Goal: Use online tool/utility: Utilize a website feature to perform a specific function

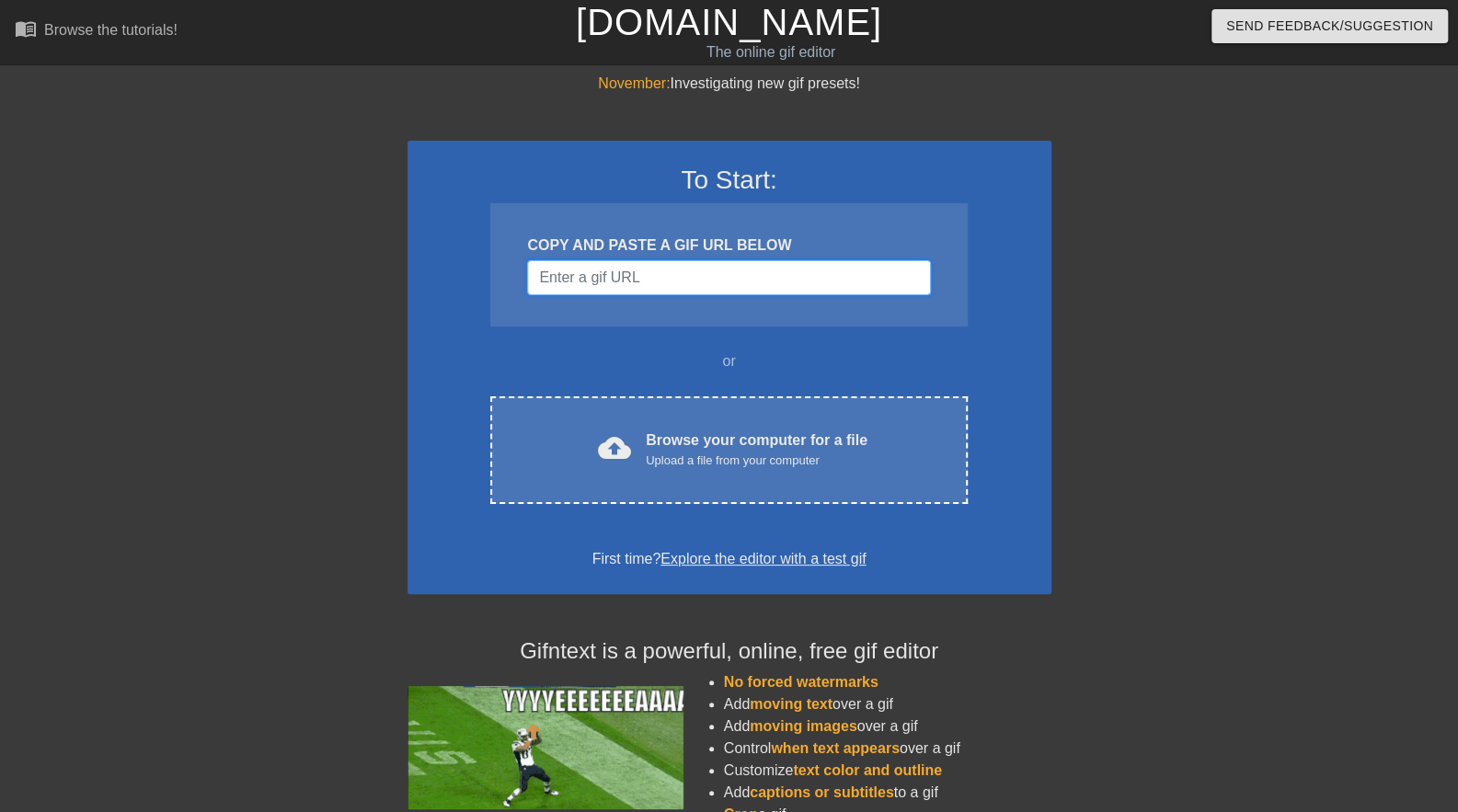
drag, startPoint x: 727, startPoint y: 293, endPoint x: 727, endPoint y: 272, distance: 21.0
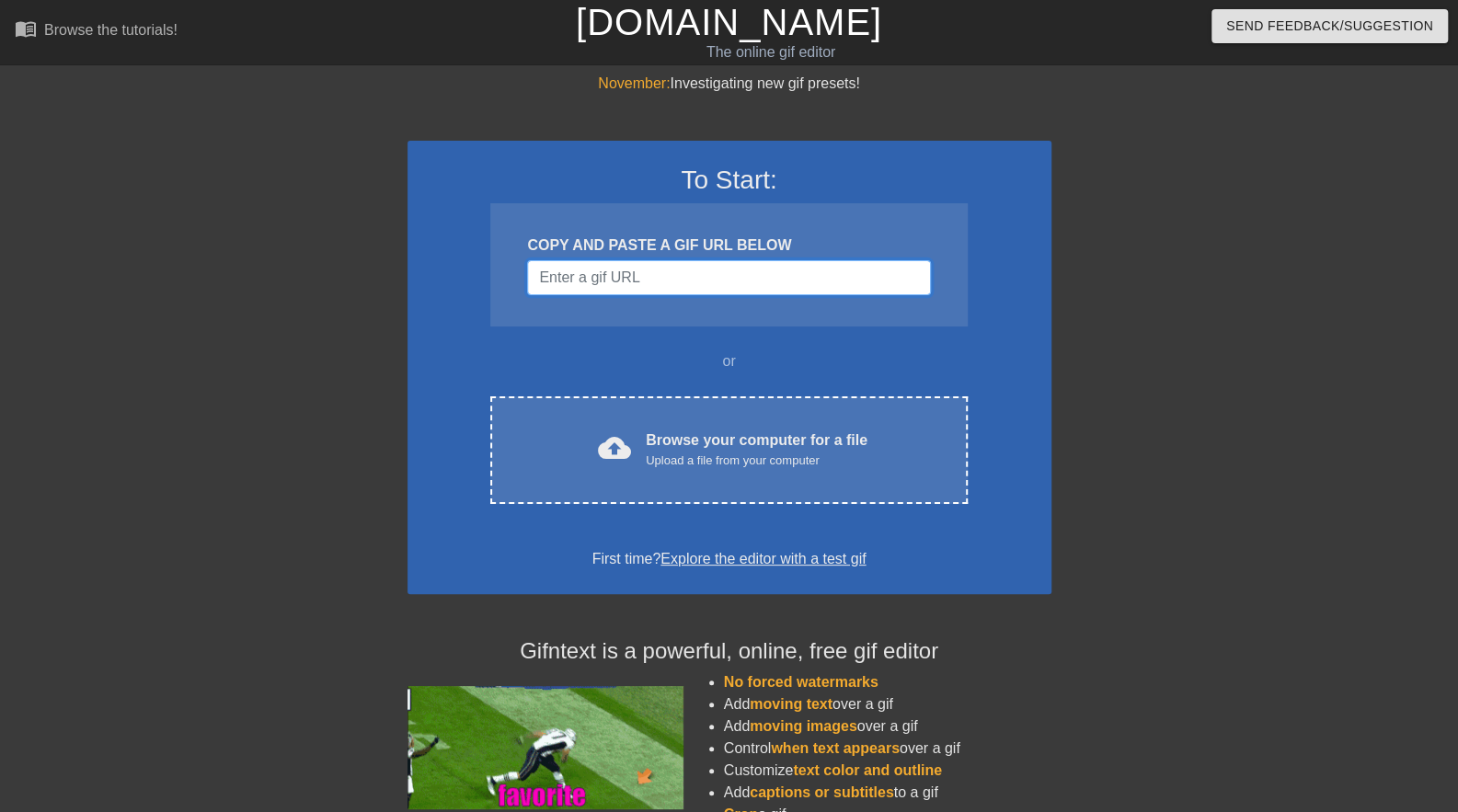
click at [727, 276] on input "Username" at bounding box center [728, 277] width 403 height 35
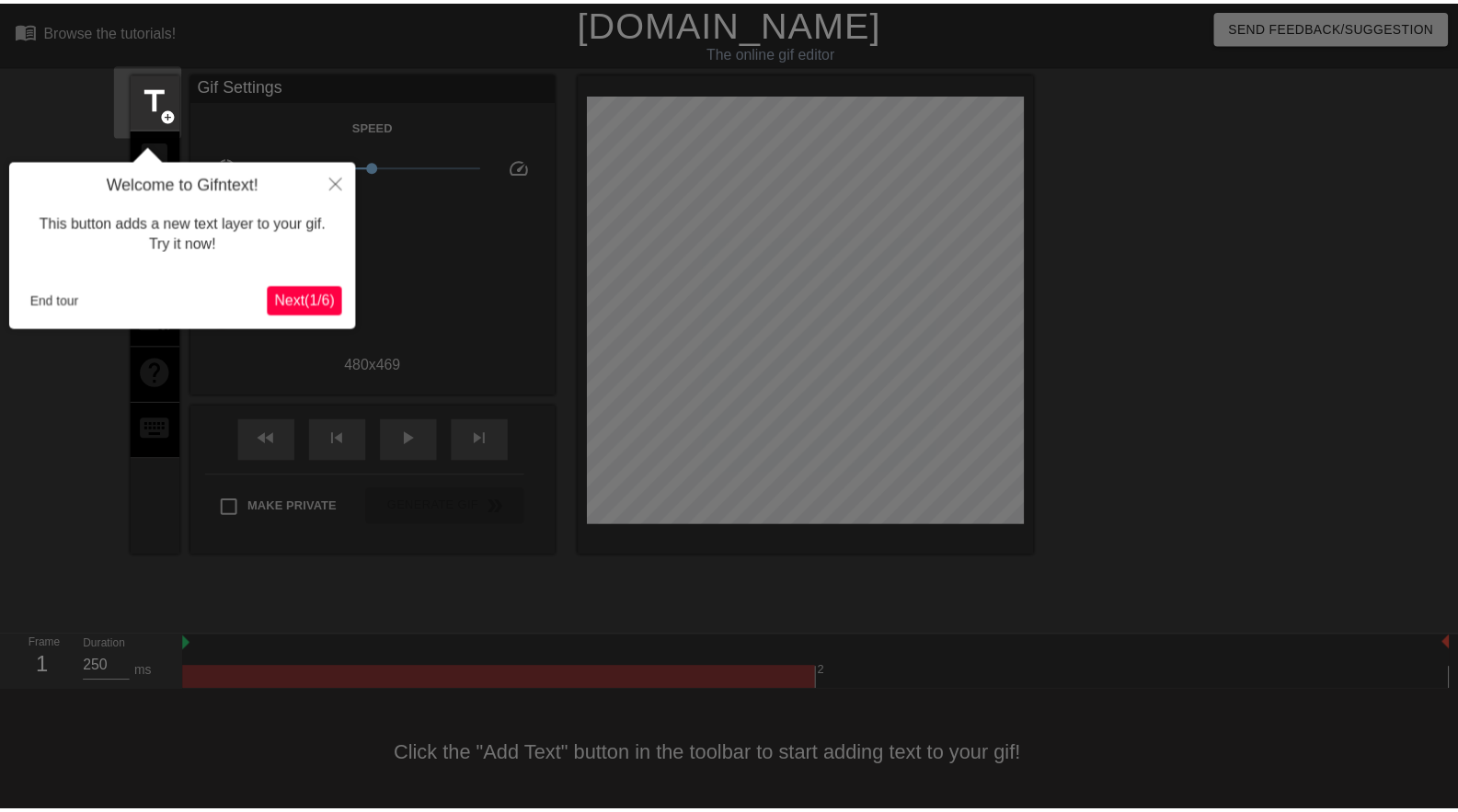
scroll to position [7, 0]
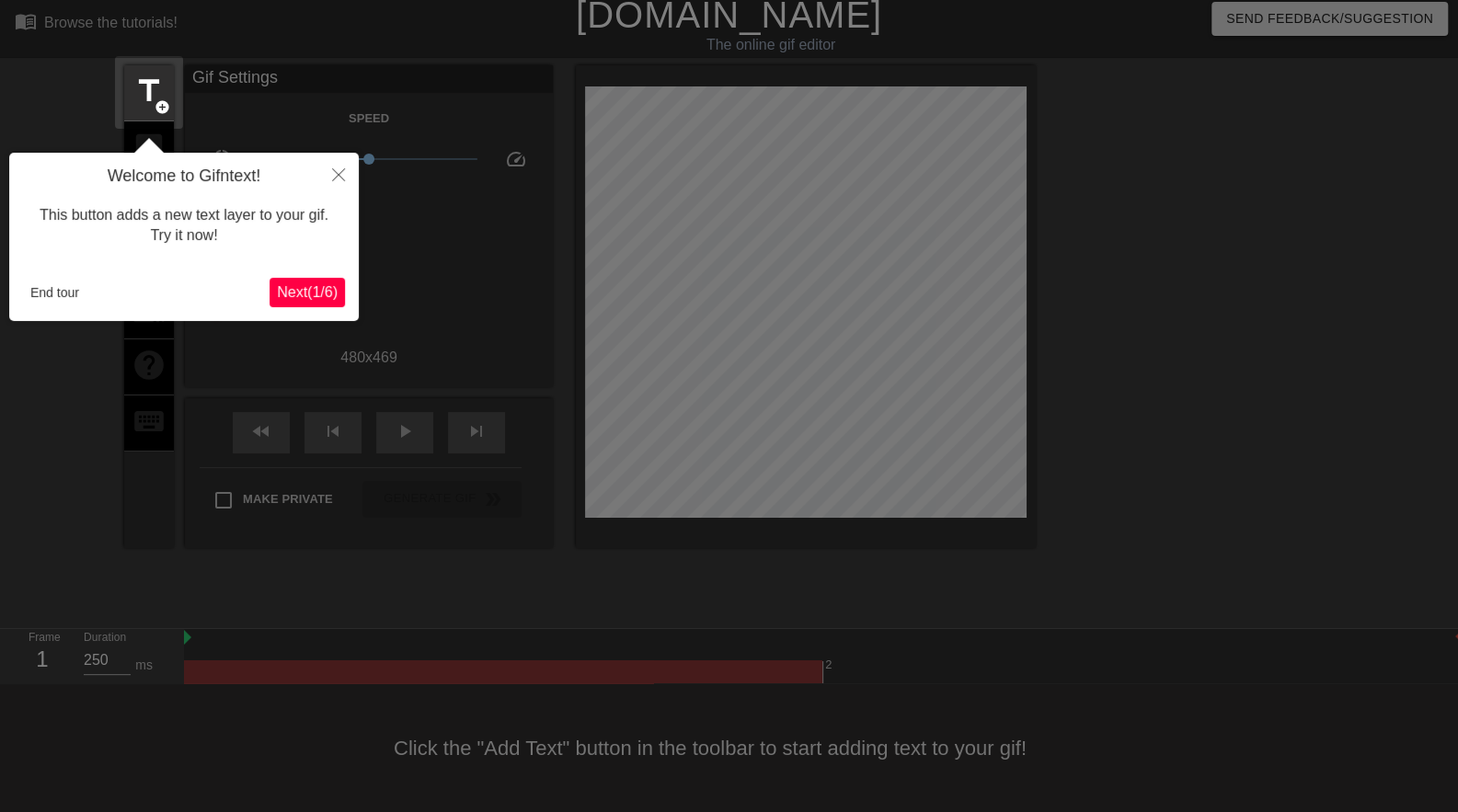
click at [315, 289] on span "Next ( 1 / 6 )" at bounding box center [307, 292] width 61 height 16
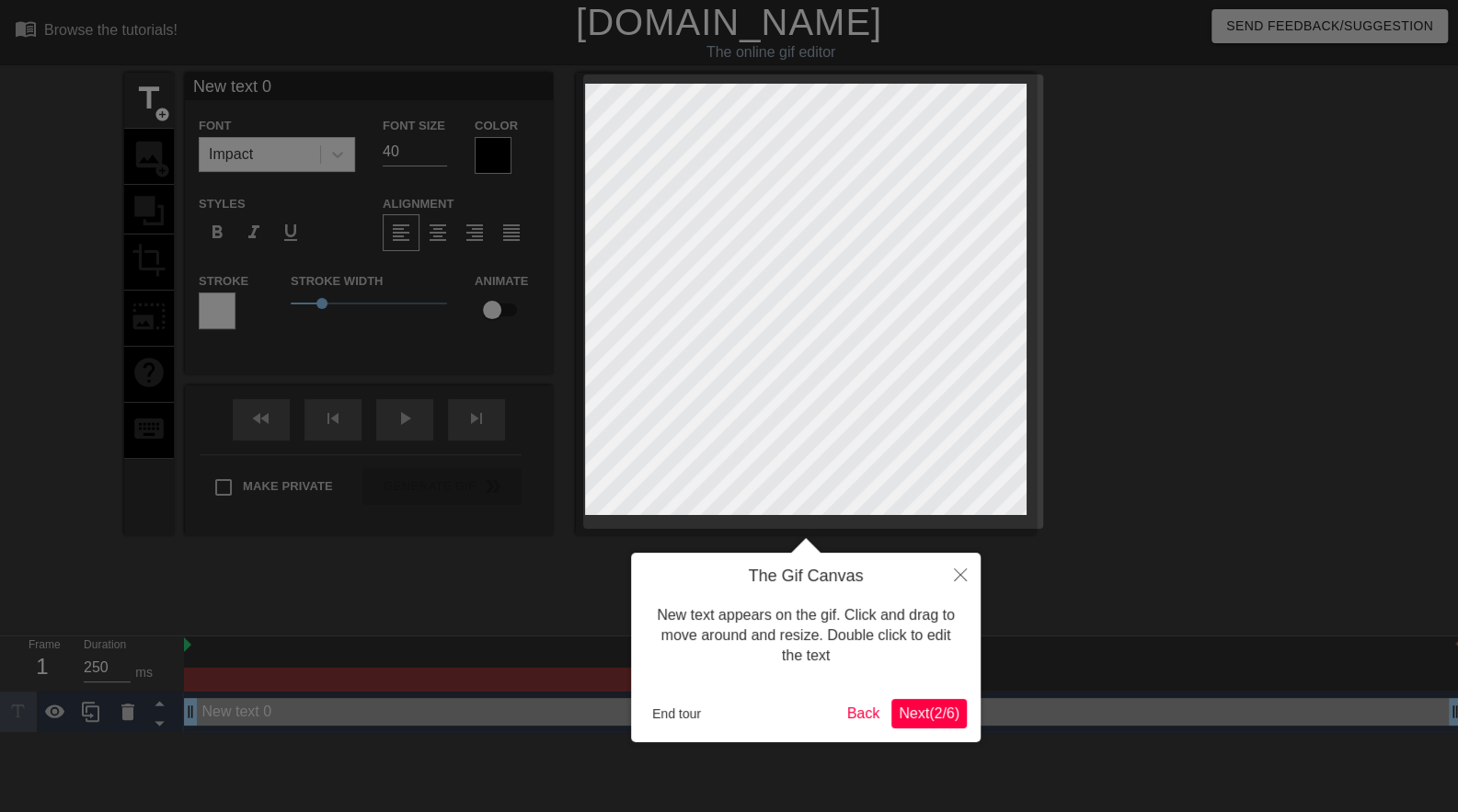
scroll to position [0, 0]
click at [931, 715] on span "Next ( 2 / 6 )" at bounding box center [928, 713] width 61 height 16
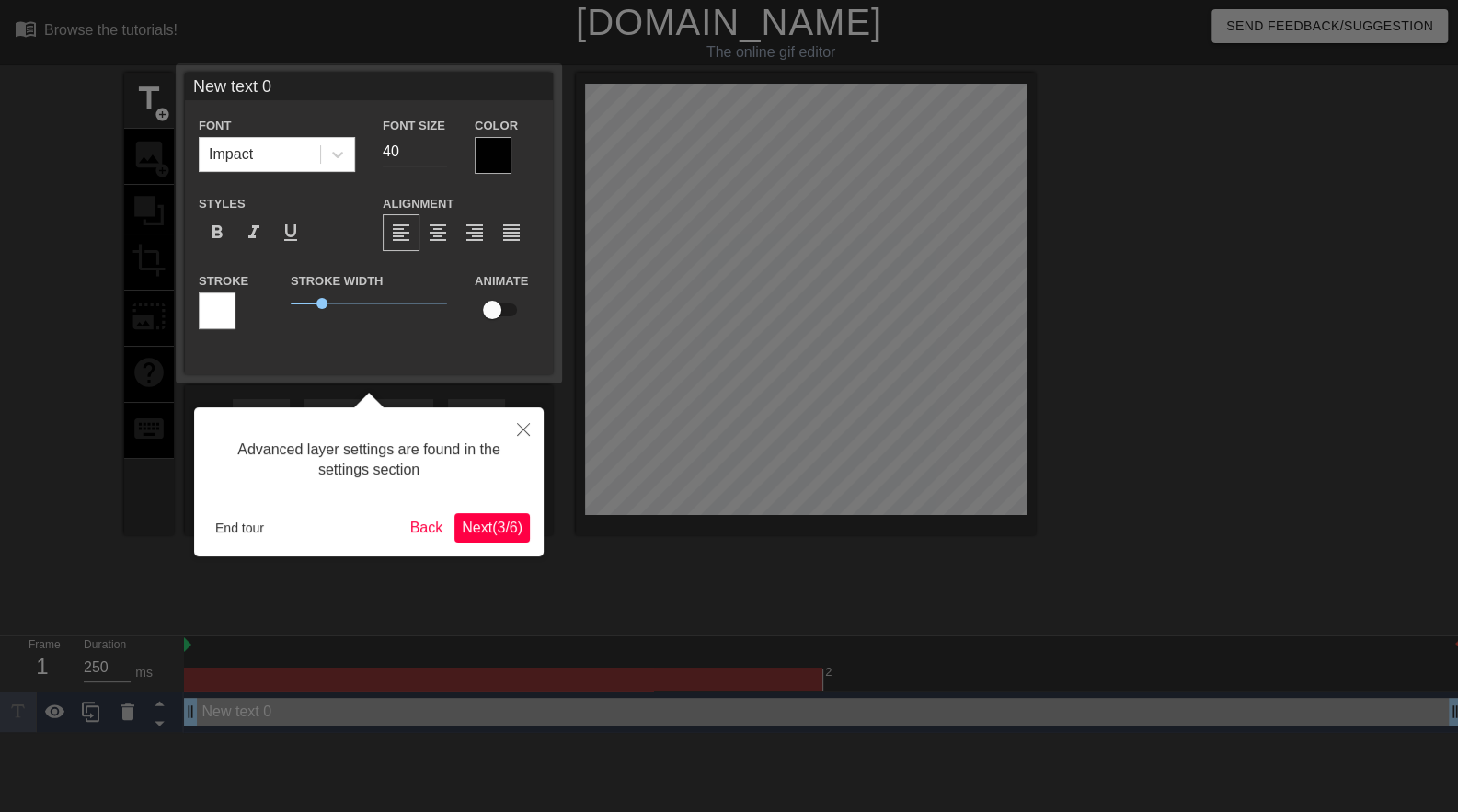
click at [481, 525] on span "Next ( 3 / 6 )" at bounding box center [492, 527] width 61 height 16
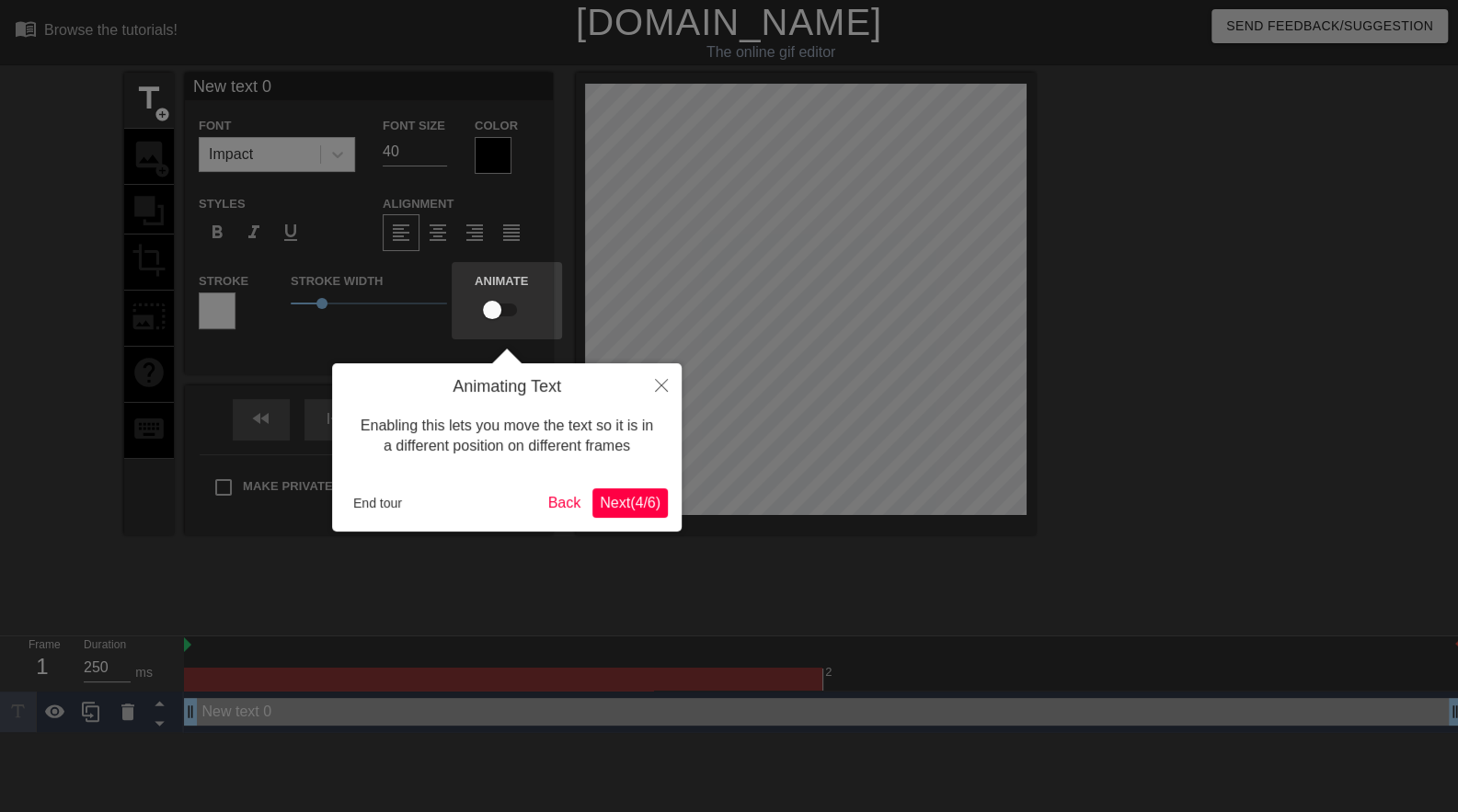
click at [652, 500] on span "Next ( 4 / 6 )" at bounding box center [630, 502] width 61 height 16
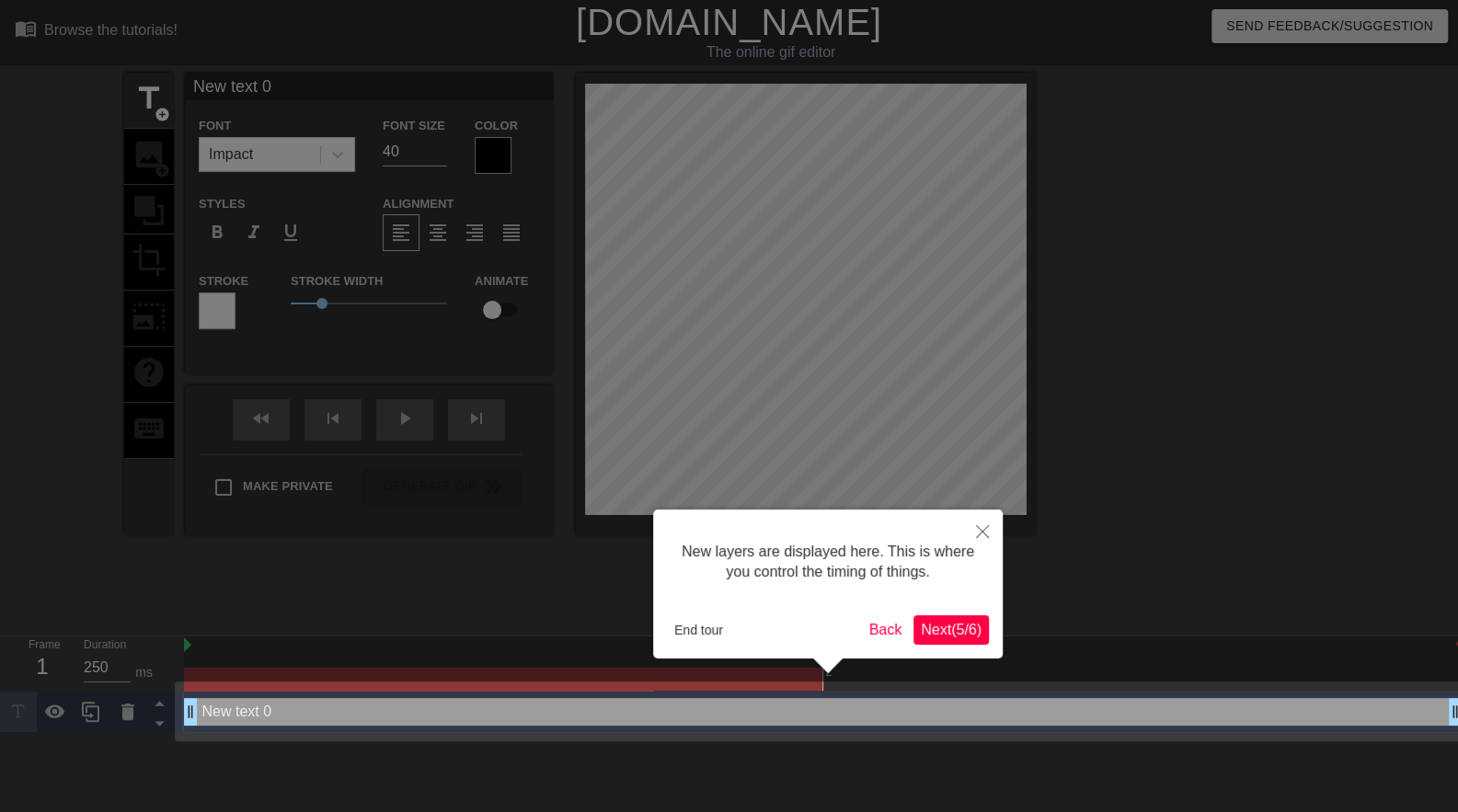
click at [949, 628] on span "Next ( 5 / 6 )" at bounding box center [950, 629] width 61 height 16
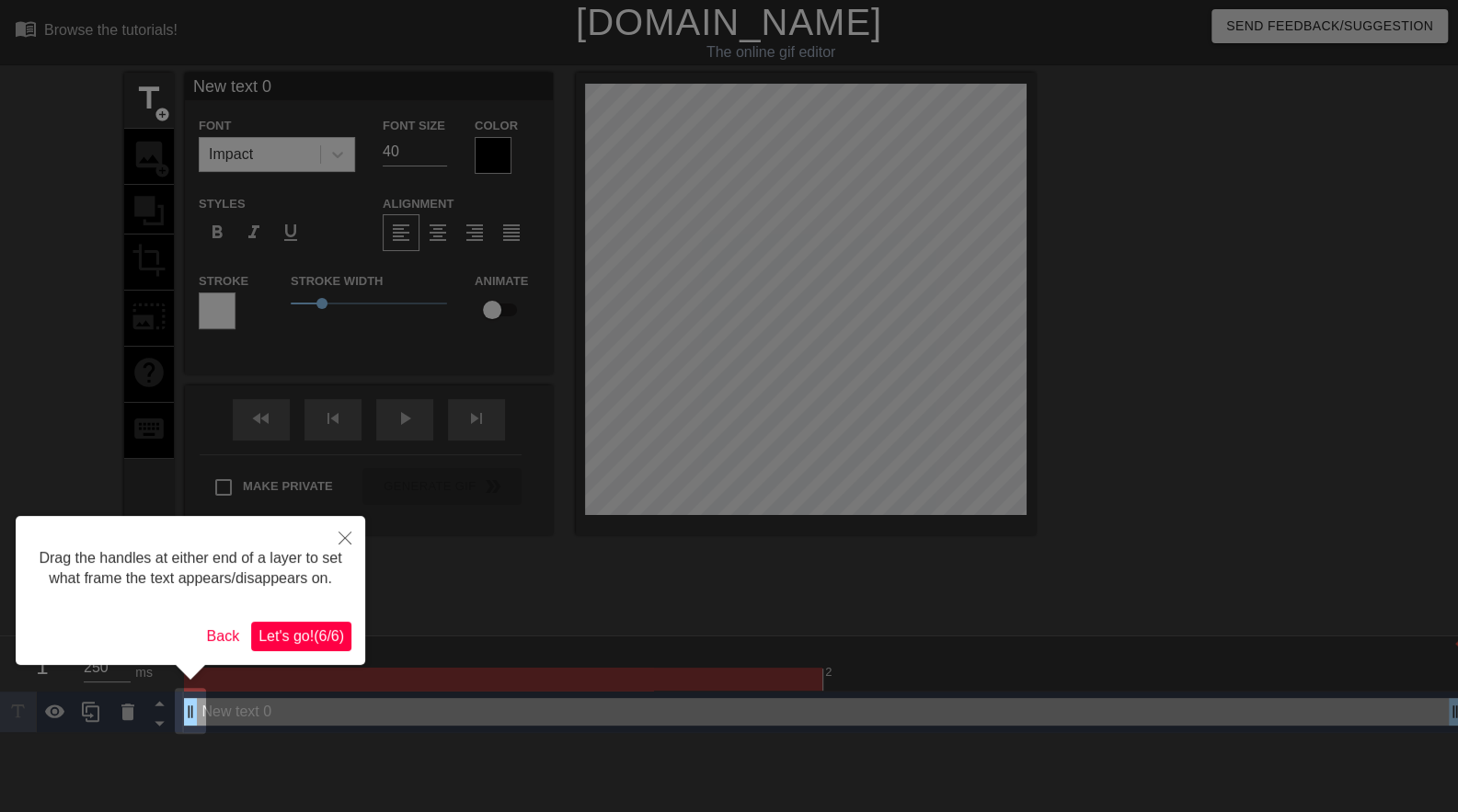
click at [296, 642] on span "Let's go! ( 6 / 6 )" at bounding box center [302, 636] width 86 height 16
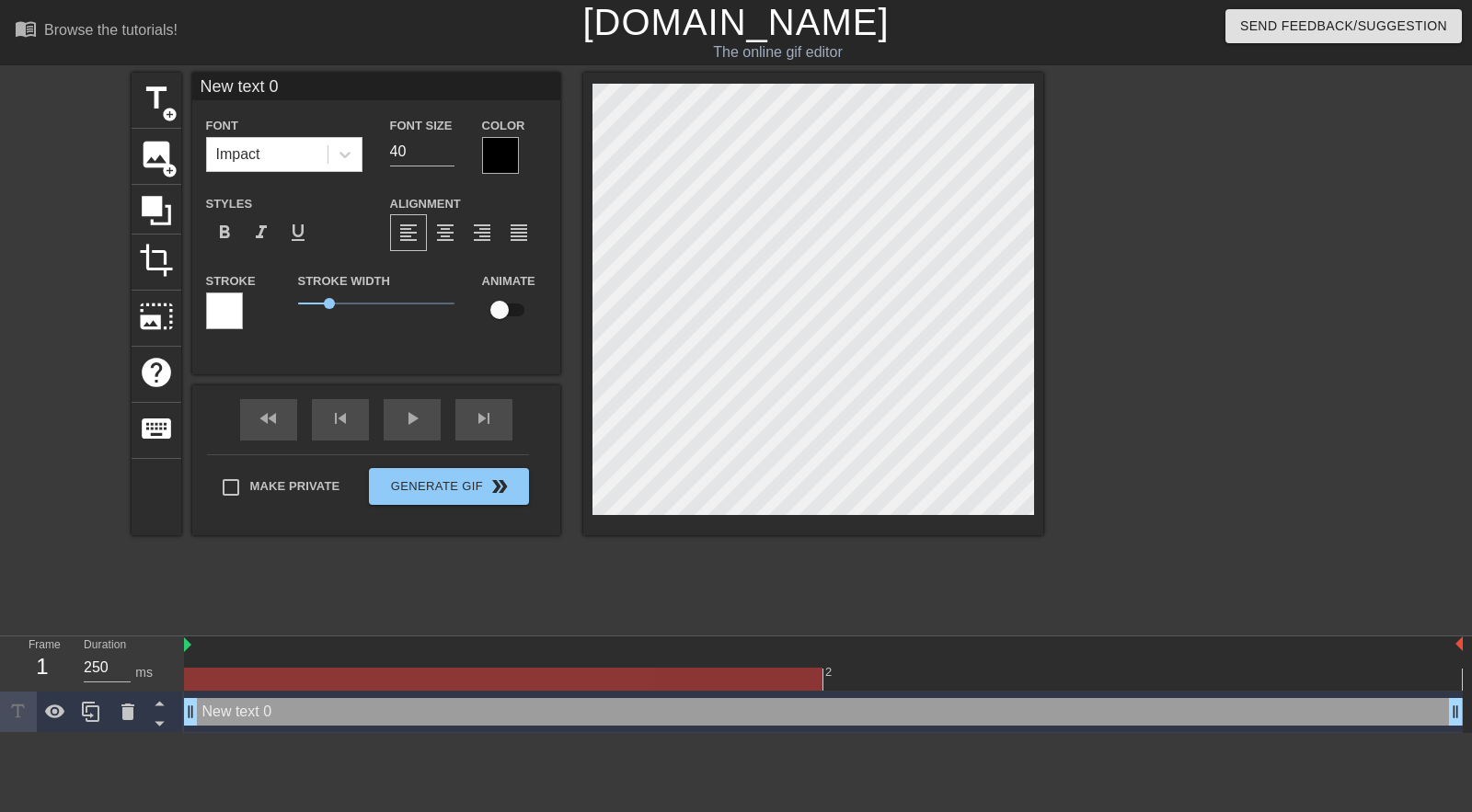
scroll to position [3, 6]
type input "R"
type textarea "R"
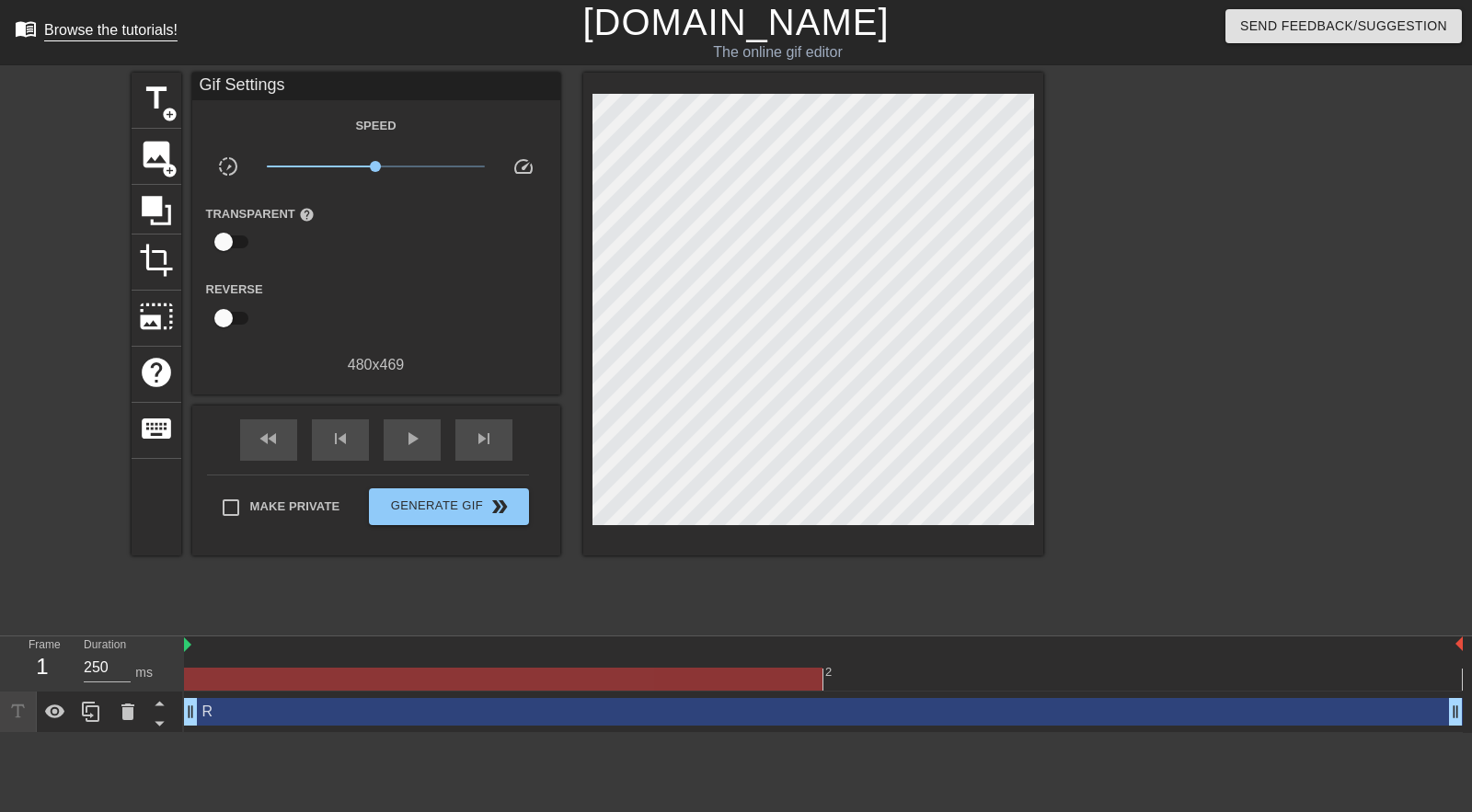
click at [108, 36] on div "Browse the tutorials!" at bounding box center [110, 30] width 133 height 16
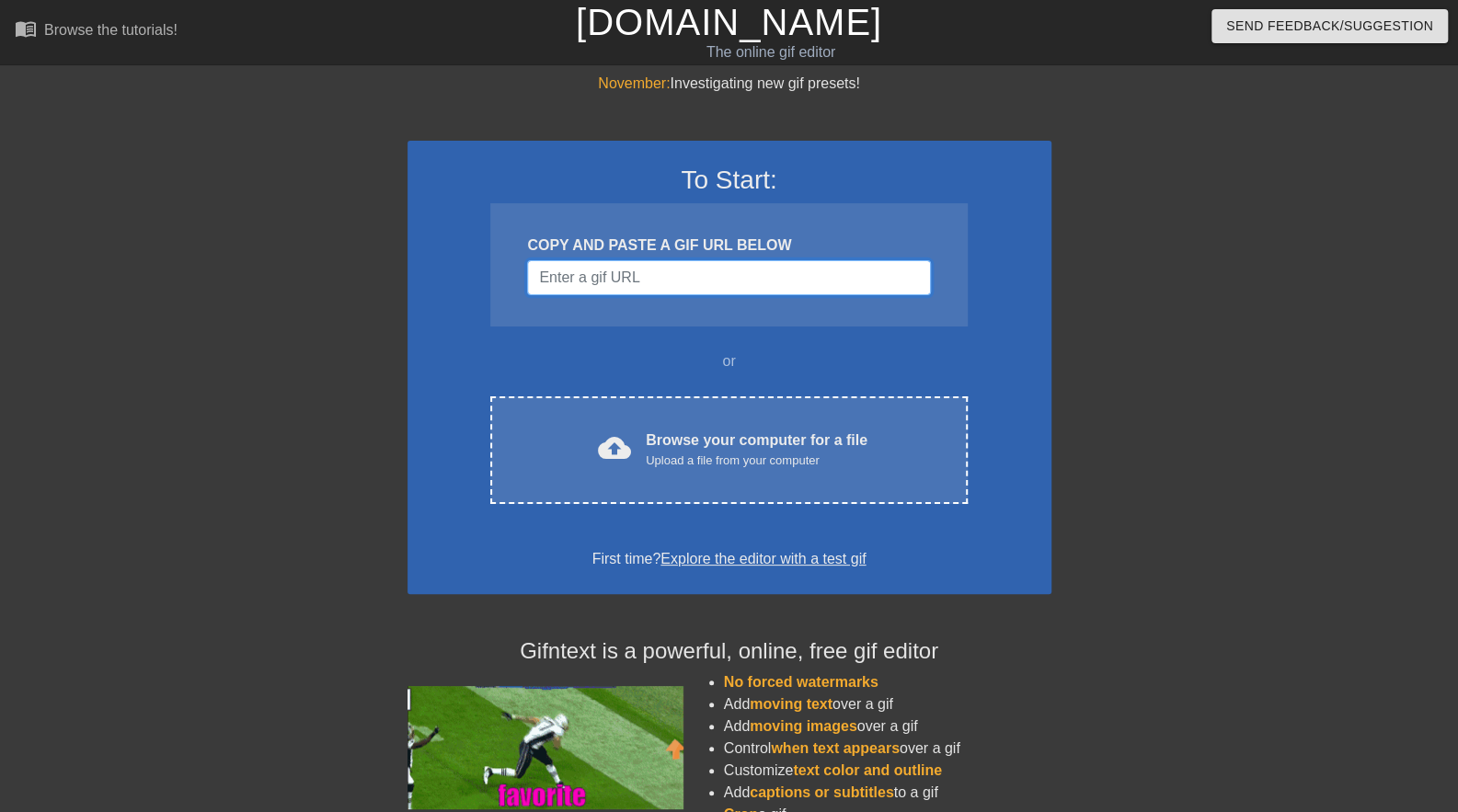
click at [606, 273] on input "Username" at bounding box center [728, 277] width 403 height 35
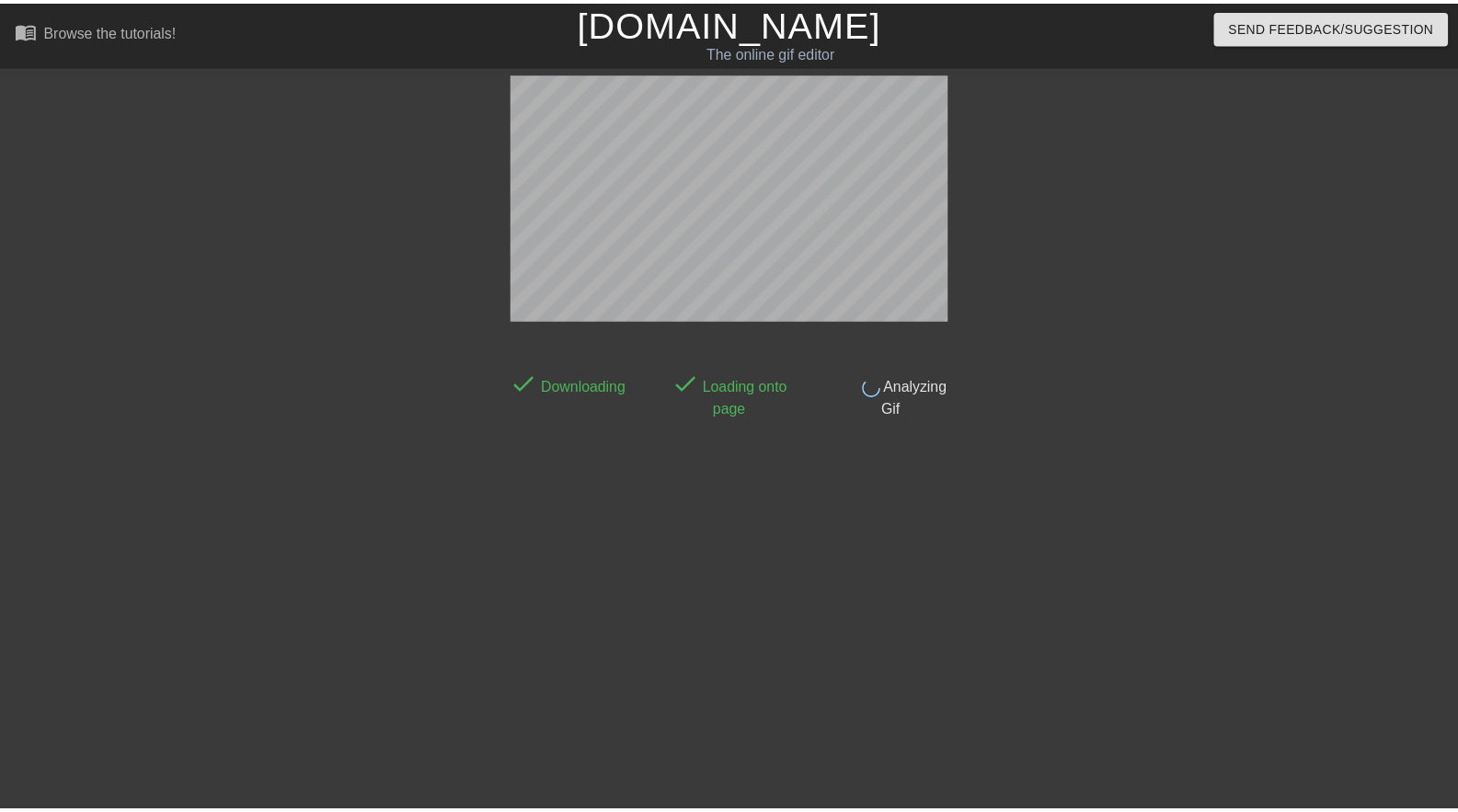
scroll to position [7, 0]
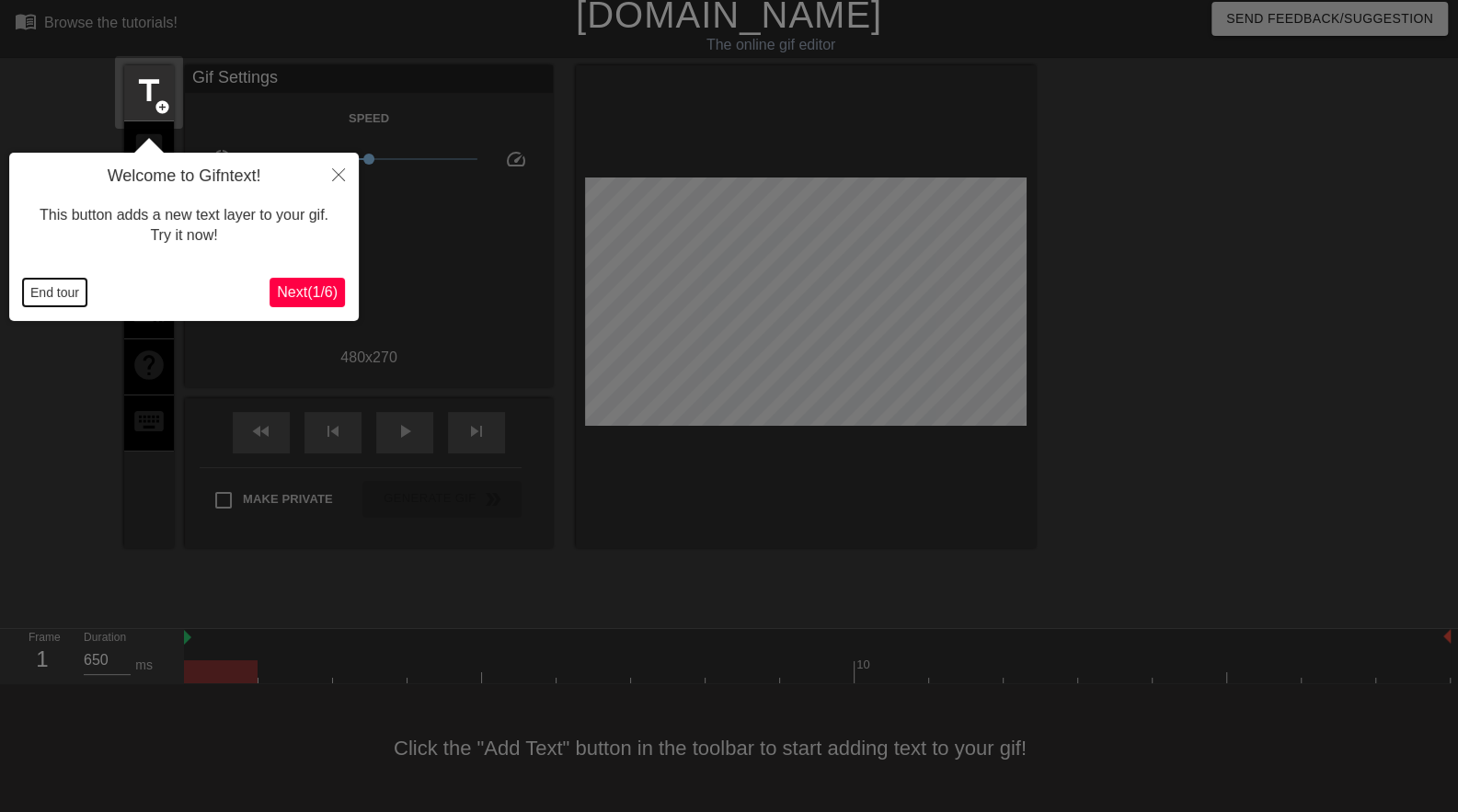
click at [77, 290] on button "End tour" at bounding box center [55, 293] width 64 height 28
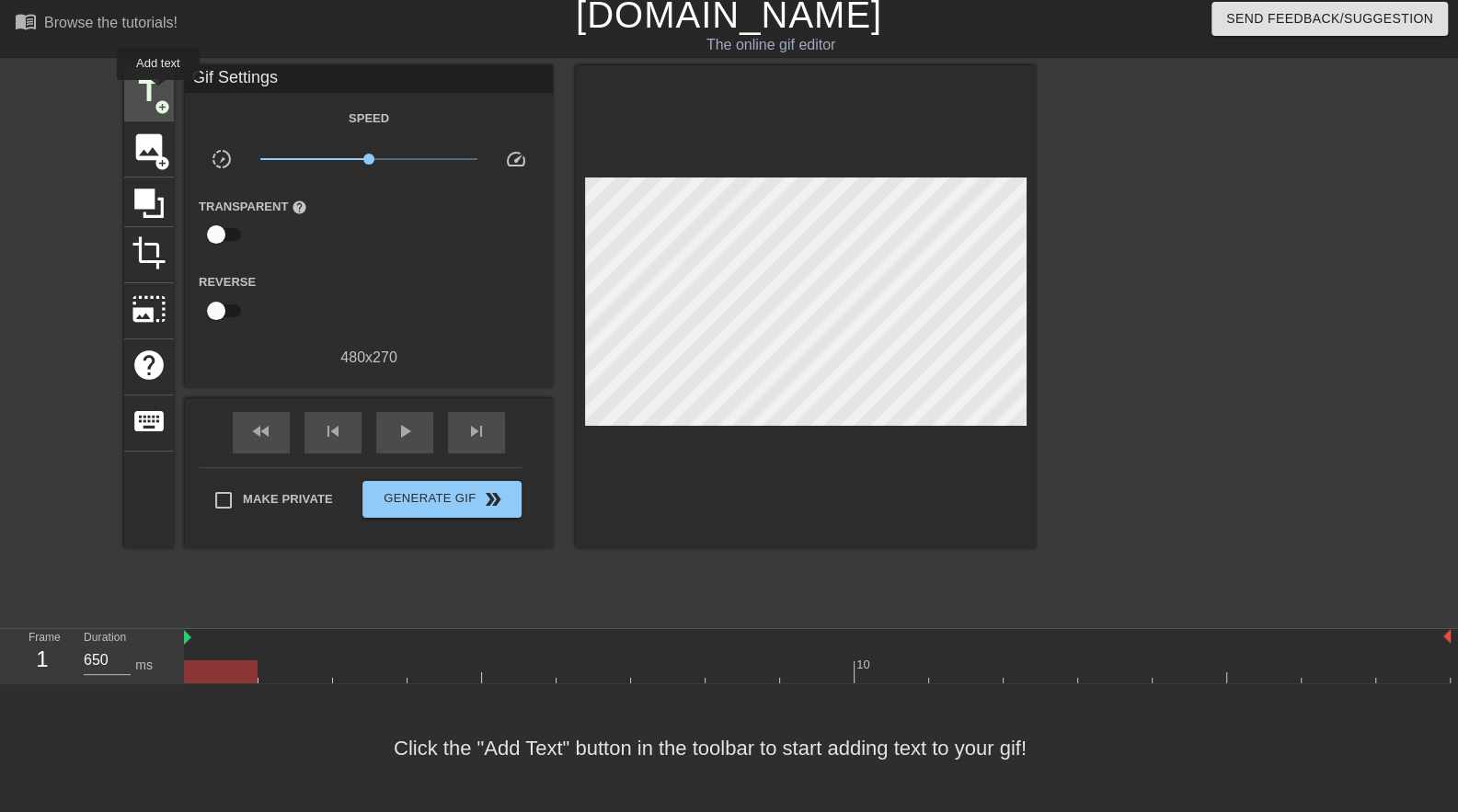
click at [158, 93] on span "title" at bounding box center [149, 91] width 35 height 35
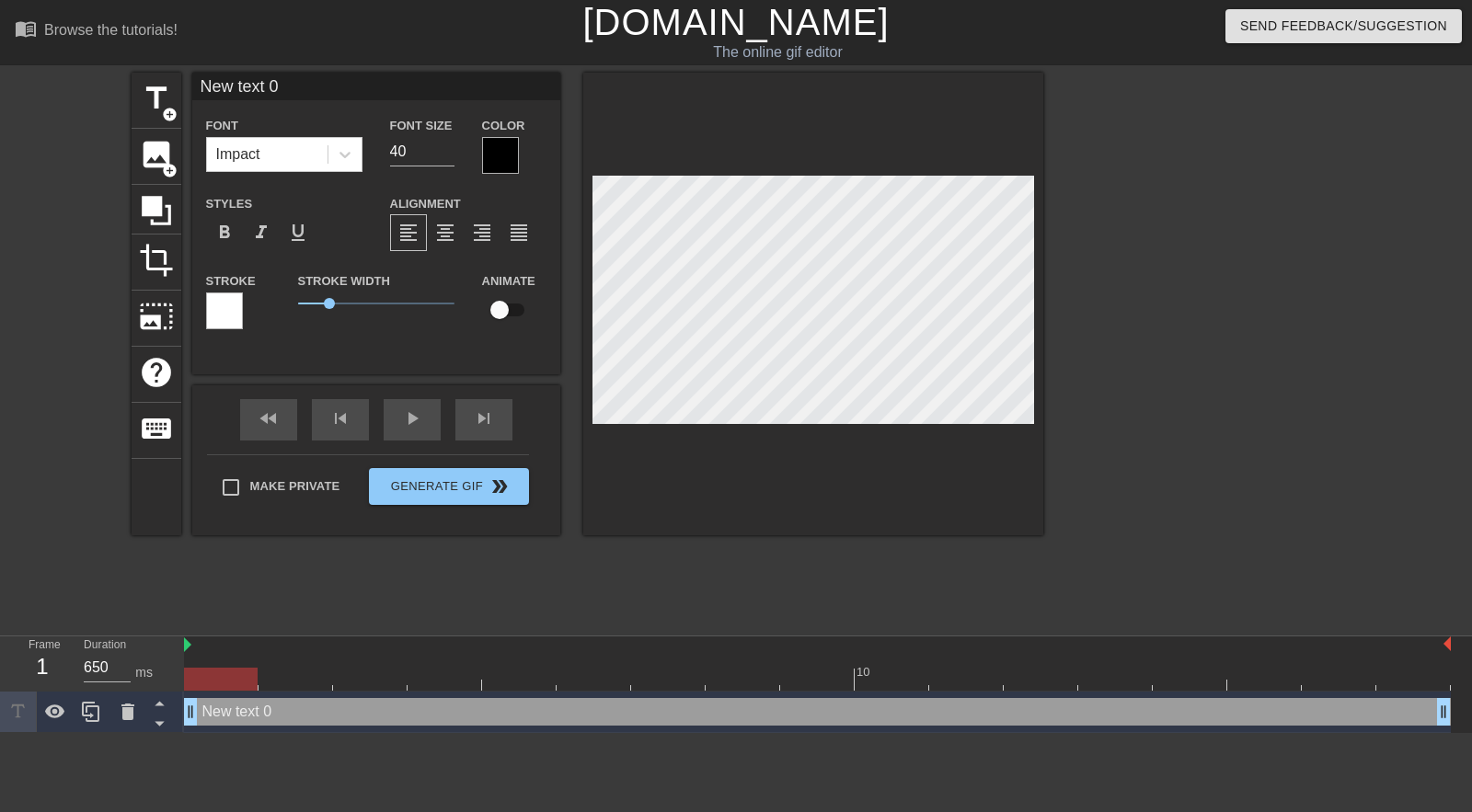
scroll to position [3, 5]
type input "R"
type textarea "R"
type input "RO"
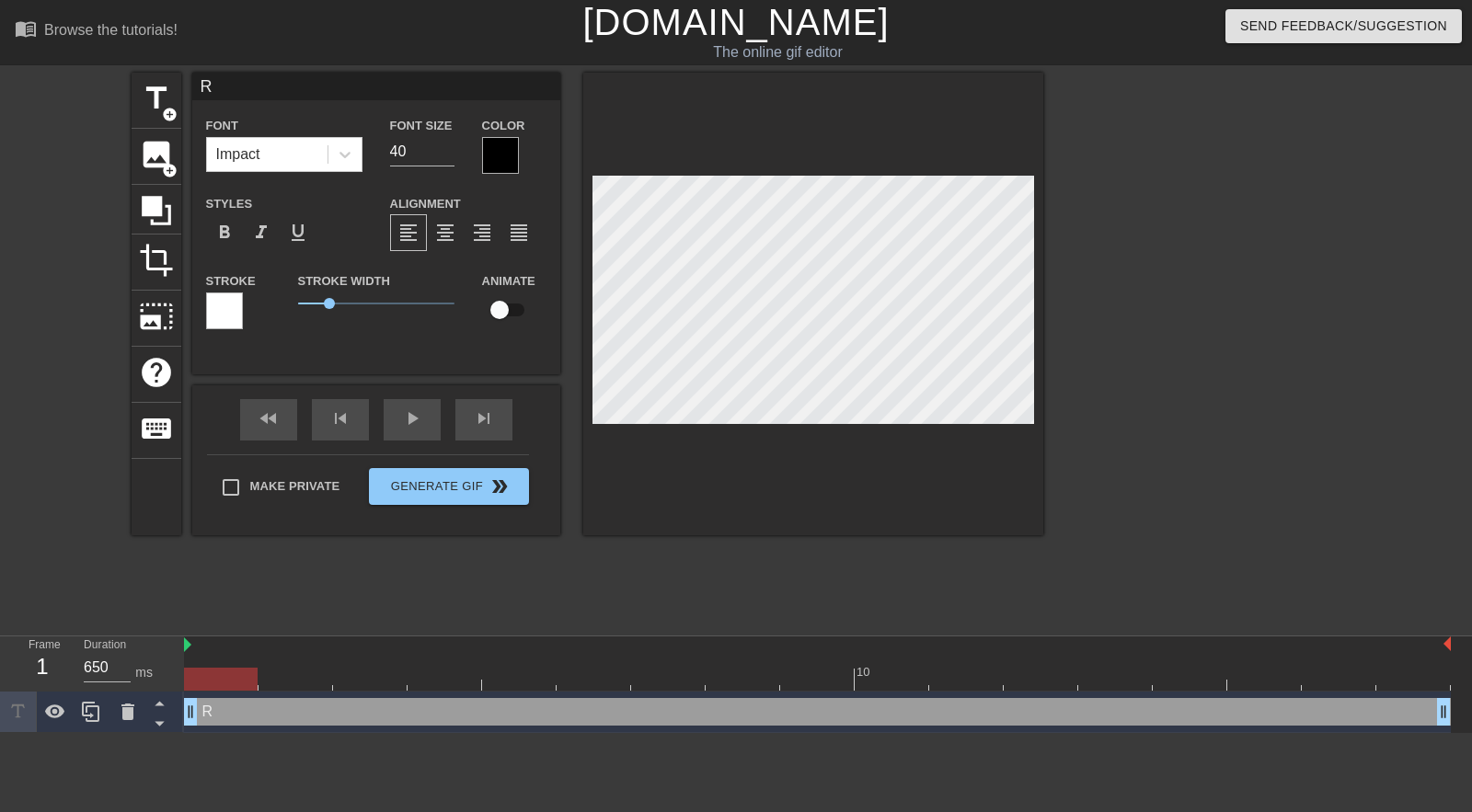
type textarea "RO"
type input "ROC"
type textarea "ROC"
type input "ROCC"
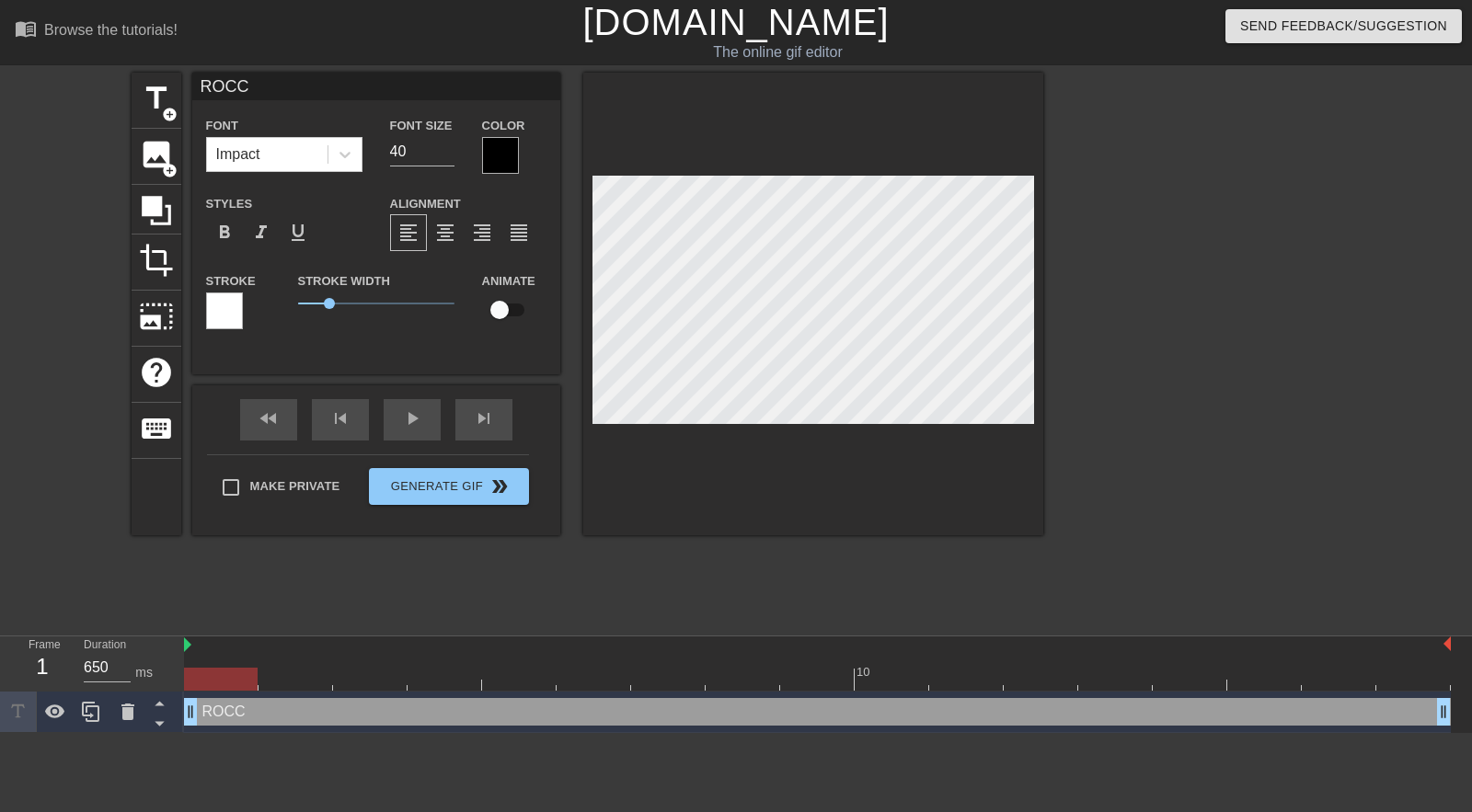
type textarea "ROCC"
click at [421, 484] on div "Make Private Generate Gif double_arrow" at bounding box center [368, 490] width 322 height 73
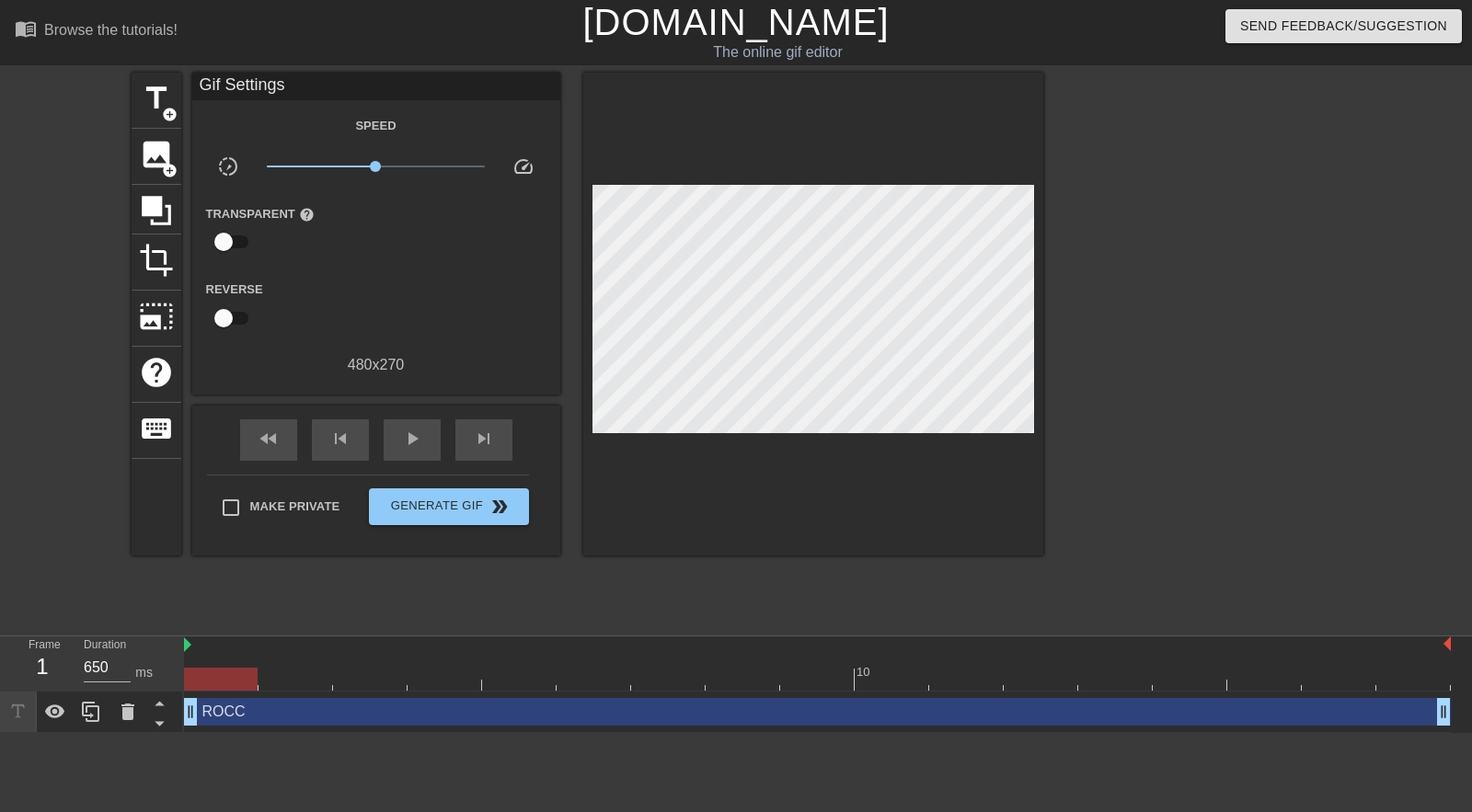
click at [233, 688] on div at bounding box center [221, 678] width 74 height 23
drag, startPoint x: 230, startPoint y: 681, endPoint x: 269, endPoint y: 681, distance: 39.0
click at [269, 681] on div at bounding box center [816, 678] width 1266 height 23
type input "100"
drag, startPoint x: 359, startPoint y: 677, endPoint x: 284, endPoint y: 634, distance: 86.5
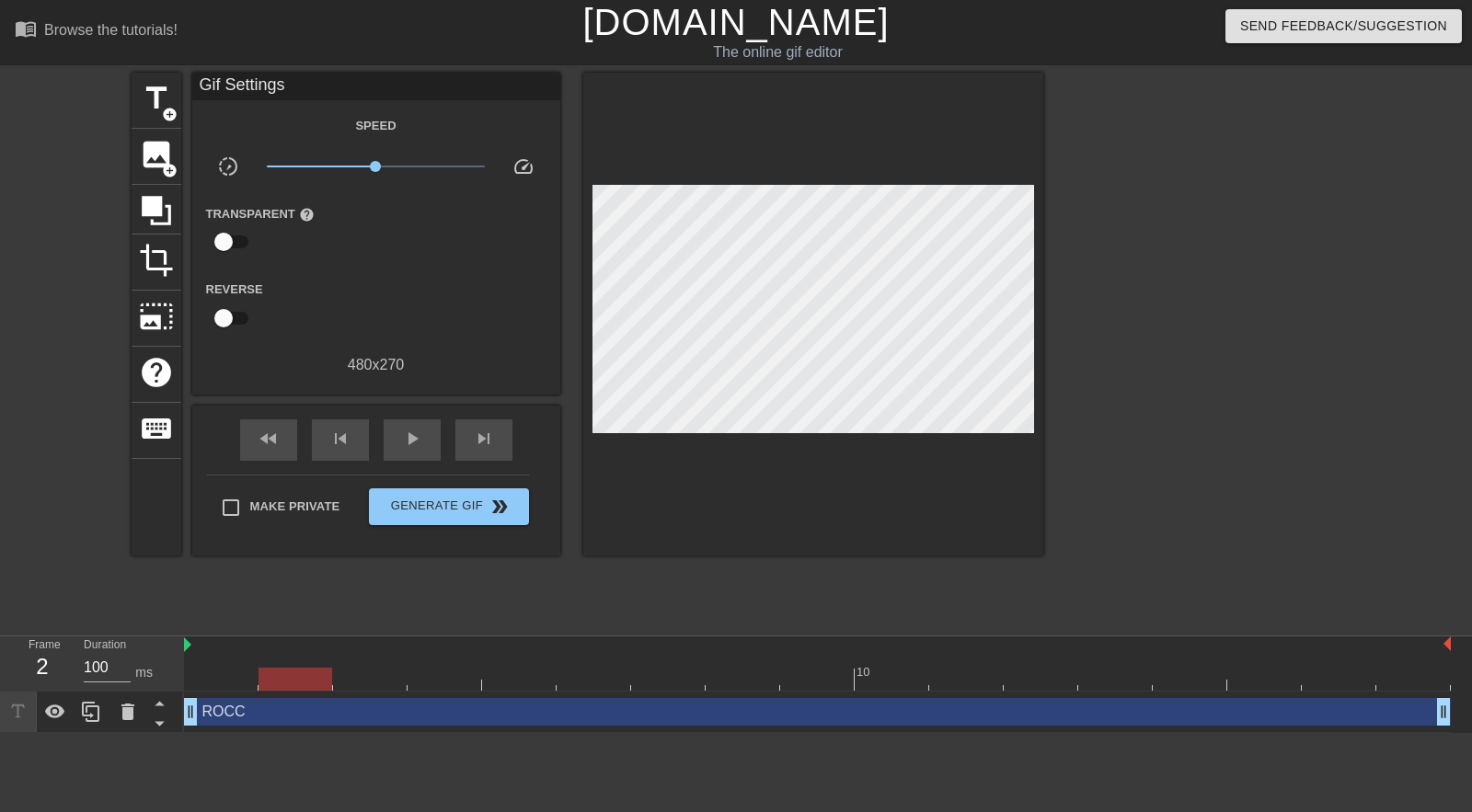
click at [284, 634] on div "menu_book Browse the tutorials! Gifntext.com The online gif editor Send Feedbac…" at bounding box center [736, 367] width 1472 height 733
click at [466, 509] on span "Generate Gif double_arrow" at bounding box center [448, 506] width 145 height 22
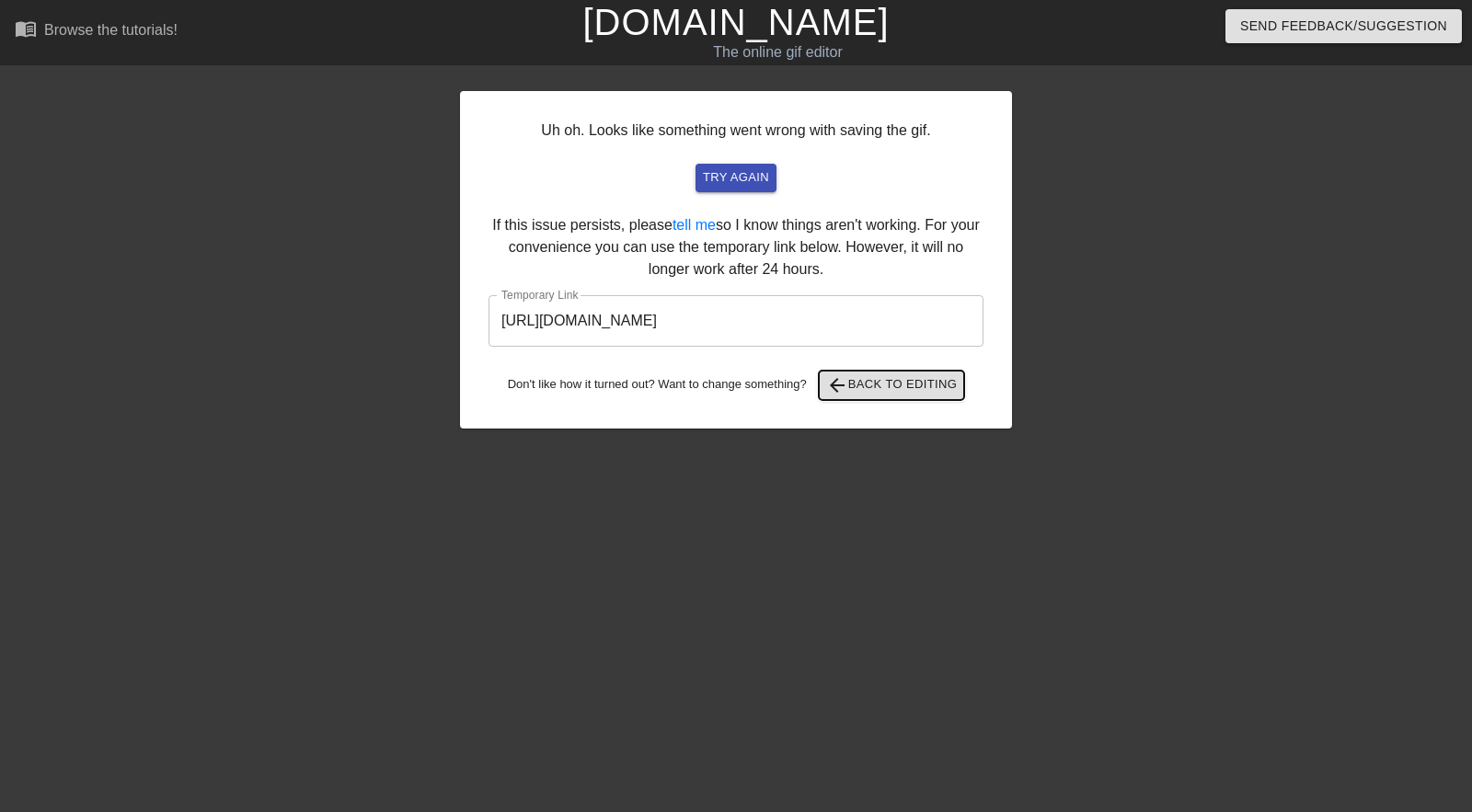
click at [872, 382] on span "arrow_back Back to Editing" at bounding box center [892, 386] width 132 height 22
